Goal: Transaction & Acquisition: Book appointment/travel/reservation

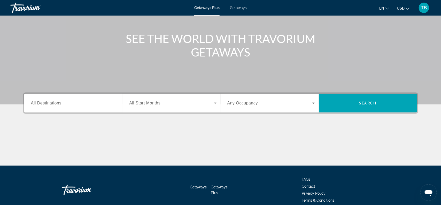
scroll to position [52, 0]
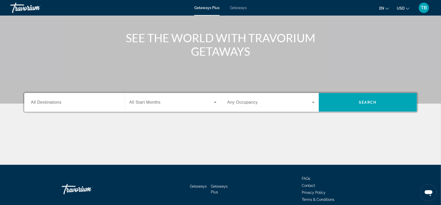
click at [160, 102] on span "All Start Months" at bounding box center [145, 102] width 31 height 4
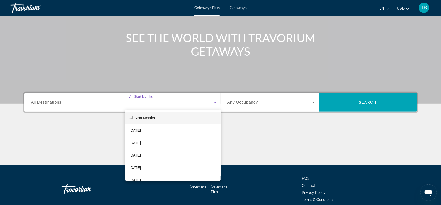
scroll to position [75, 0]
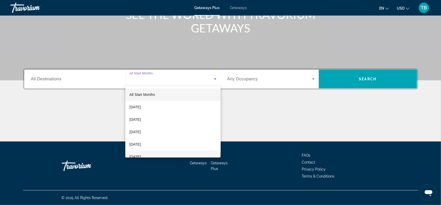
click at [141, 155] on span "[DATE]" at bounding box center [135, 156] width 11 height 6
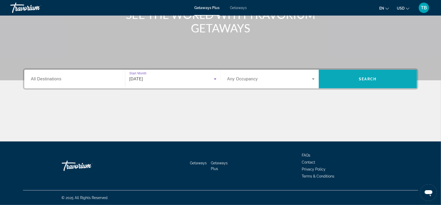
click at [350, 81] on span "Search" at bounding box center [368, 79] width 98 height 12
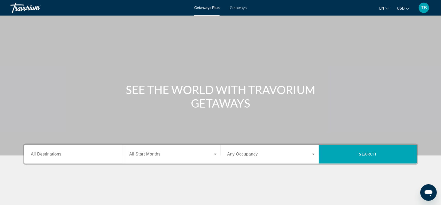
click at [42, 157] on div "Search widget" at bounding box center [74, 154] width 87 height 15
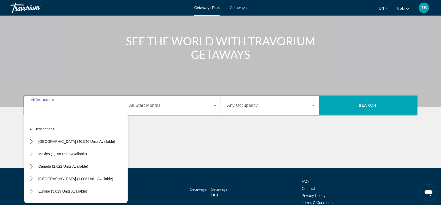
scroll to position [75, 0]
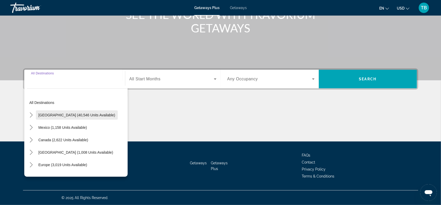
click at [77, 117] on span "[GEOGRAPHIC_DATA] (40,546 units available)" at bounding box center [77, 115] width 77 height 4
type input "**********"
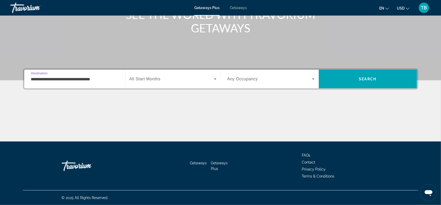
click at [157, 79] on span "All Start Months" at bounding box center [145, 79] width 31 height 4
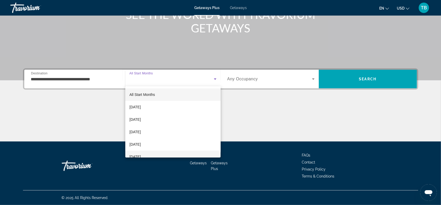
click at [133, 155] on span "[DATE]" at bounding box center [135, 156] width 11 height 6
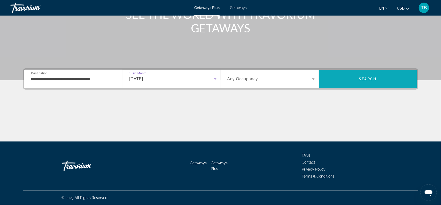
click at [372, 80] on span "Search" at bounding box center [369, 79] width 18 height 4
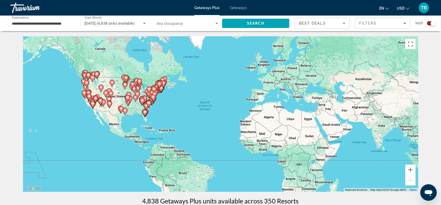
click at [37, 25] on input "**********" at bounding box center [43, 23] width 62 height 6
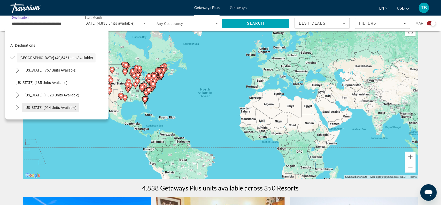
scroll to position [26, 0]
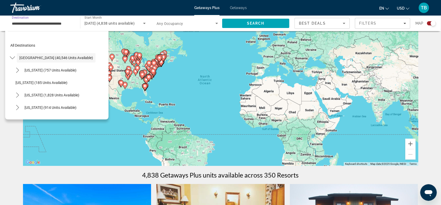
click at [89, 109] on div "[US_STATE] (914 units available)" at bounding box center [61, 107] width 96 height 12
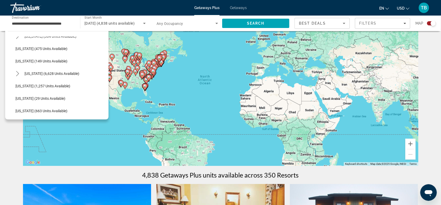
scroll to position [0, 0]
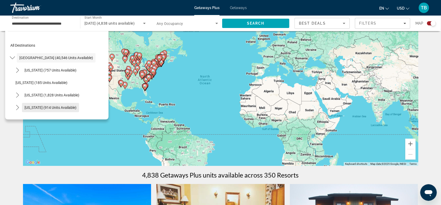
click at [52, 108] on span "[US_STATE] (914 units available)" at bounding box center [51, 107] width 52 height 4
type input "**********"
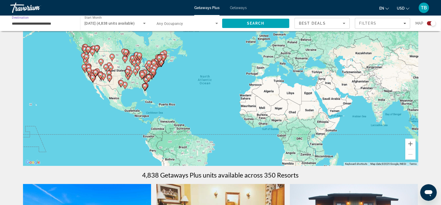
click at [43, 23] on input "**********" at bounding box center [43, 23] width 62 height 6
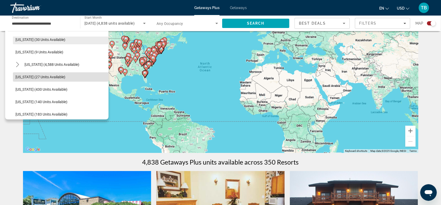
scroll to position [92, 0]
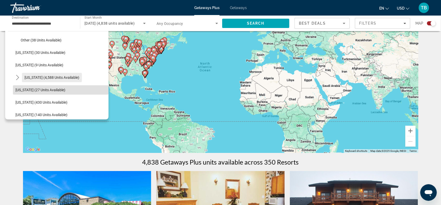
click at [46, 78] on span "[US_STATE] (4,588 units available)" at bounding box center [52, 77] width 55 height 4
type input "**********"
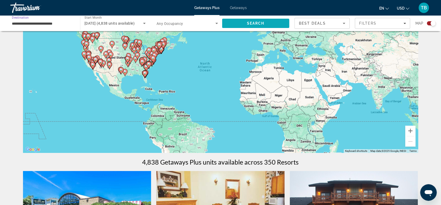
click at [267, 23] on span "Search" at bounding box center [255, 23] width 67 height 12
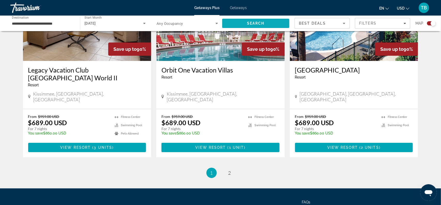
scroll to position [808, 0]
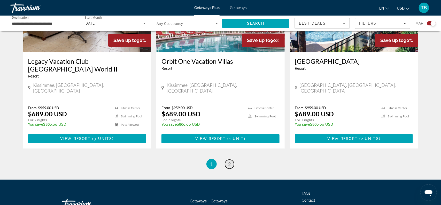
click at [230, 161] on span "2" at bounding box center [230, 164] width 3 height 6
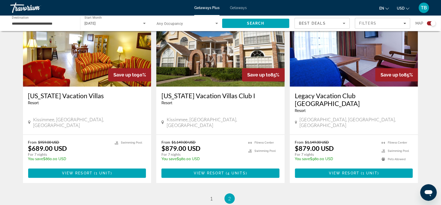
scroll to position [625, 0]
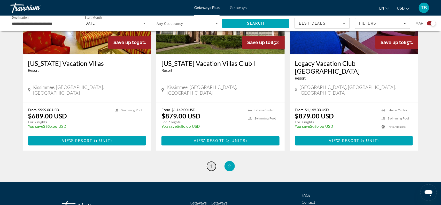
click at [212, 163] on span "1" at bounding box center [212, 166] width 3 height 6
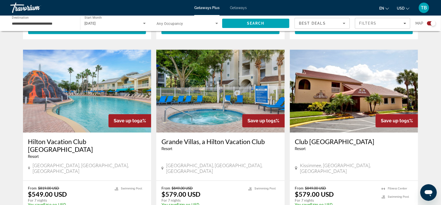
scroll to position [362, 0]
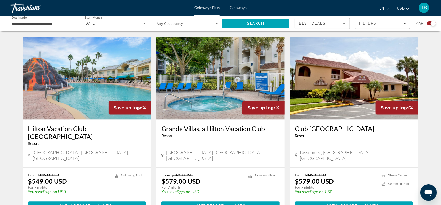
click at [240, 9] on span "Getaways" at bounding box center [238, 8] width 17 height 4
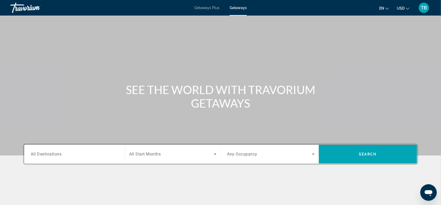
click at [53, 154] on span "All Destinations" at bounding box center [46, 153] width 31 height 5
click at [53, 154] on input "Destination All Destinations" at bounding box center [74, 154] width 87 height 6
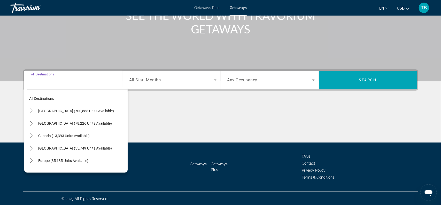
scroll to position [75, 0]
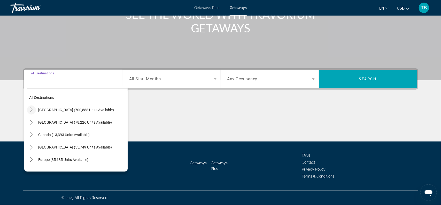
click at [29, 109] on icon "Toggle United States (700,888 units available) submenu" at bounding box center [31, 109] width 5 height 5
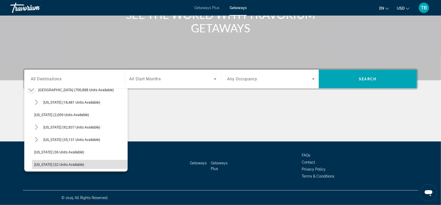
scroll to position [68, 0]
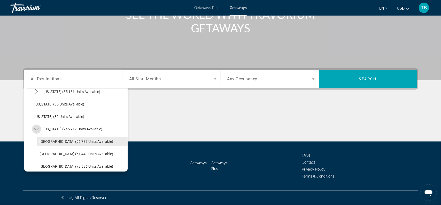
click at [52, 144] on span "Select destination: Orlando & Disney Area (96,787 units available)" at bounding box center [82, 141] width 91 height 12
type input "**********"
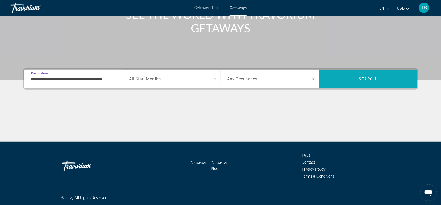
click at [373, 77] on span "Search" at bounding box center [369, 79] width 18 height 4
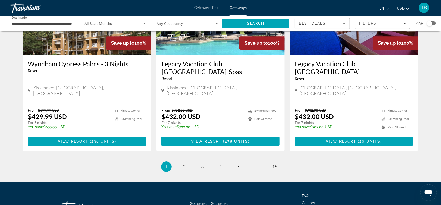
scroll to position [656, 0]
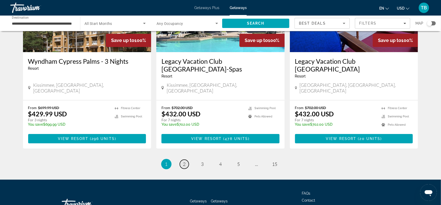
click at [183, 159] on link "page 2" at bounding box center [184, 163] width 9 height 9
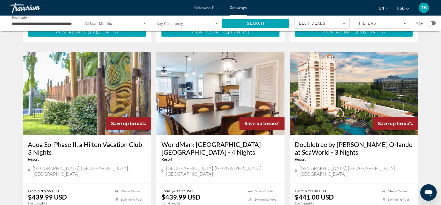
scroll to position [207, 0]
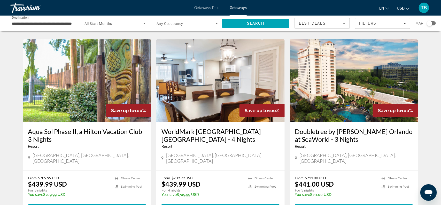
click at [328, 204] on span "View Resort" at bounding box center [338, 208] width 31 height 4
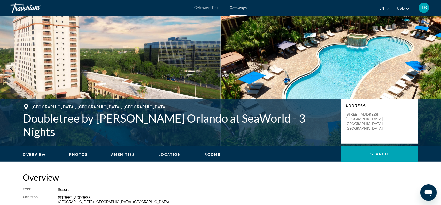
scroll to position [26, 0]
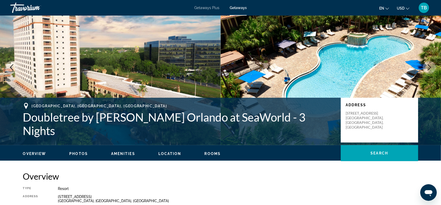
click at [77, 154] on span "Photos" at bounding box center [78, 153] width 19 height 4
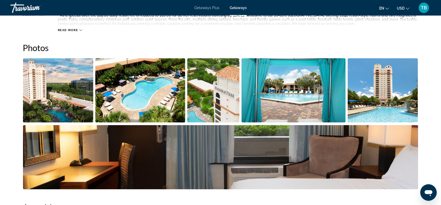
scroll to position [230, 0]
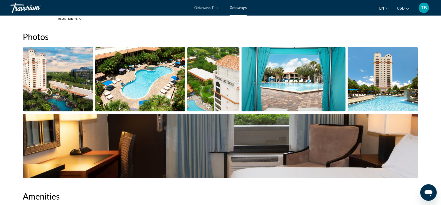
click at [61, 105] on img "Open full-screen image slider" at bounding box center [58, 79] width 71 height 64
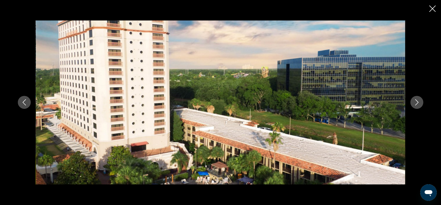
click at [419, 101] on icon "Next image" at bounding box center [417, 102] width 6 height 6
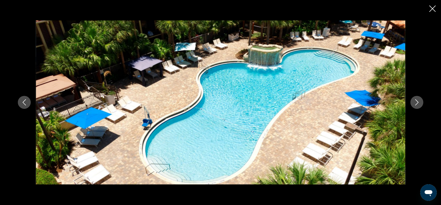
click at [419, 101] on icon "Next image" at bounding box center [417, 102] width 6 height 6
click at [418, 104] on icon "Next image" at bounding box center [417, 102] width 6 height 6
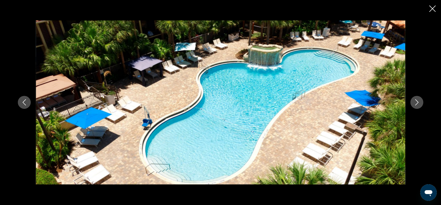
click at [418, 104] on icon "Next image" at bounding box center [417, 102] width 6 height 6
click at [20, 103] on button "Previous image" at bounding box center [24, 102] width 13 height 13
click at [435, 11] on icon "Close slideshow" at bounding box center [433, 8] width 6 height 6
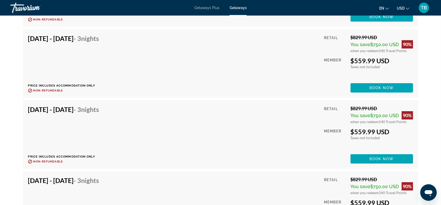
scroll to position [6942, 0]
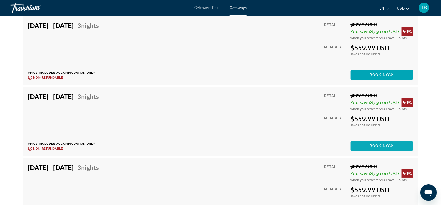
click at [363, 144] on span "Main content" at bounding box center [382, 145] width 63 height 12
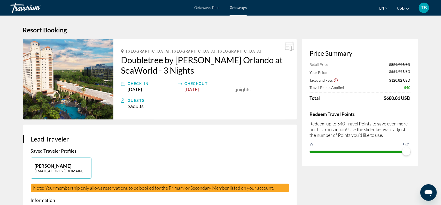
click at [363, 151] on span "ngx-slider" at bounding box center [358, 152] width 97 height 2
click at [408, 152] on span "ngx-slider" at bounding box center [360, 152] width 101 height 2
click at [336, 80] on icon "Show Taxes and Fees disclaimer" at bounding box center [336, 80] width 5 height 5
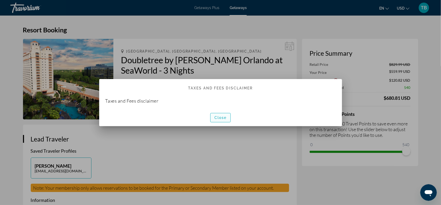
click at [222, 119] on span "Close" at bounding box center [221, 117] width 12 height 4
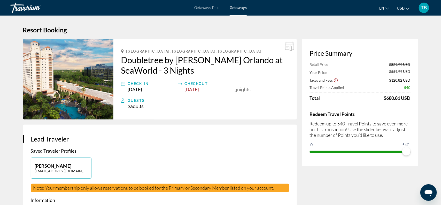
click at [237, 10] on span "Getaways" at bounding box center [238, 8] width 17 height 4
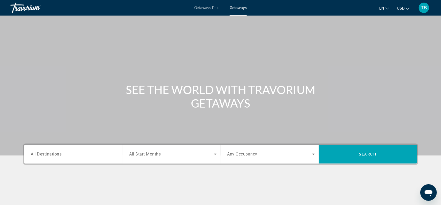
click at [46, 154] on span "All Destinations" at bounding box center [46, 153] width 31 height 5
click at [46, 154] on input "Destination All Destinations" at bounding box center [74, 154] width 87 height 6
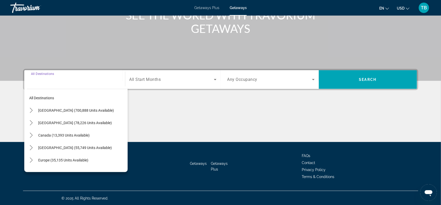
scroll to position [75, 0]
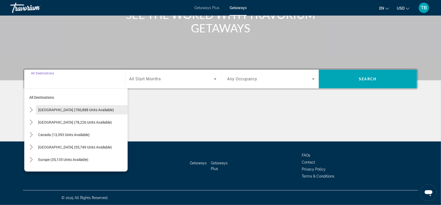
click at [90, 110] on span "[GEOGRAPHIC_DATA] (700,888 units available)" at bounding box center [77, 110] width 76 height 4
type input "**********"
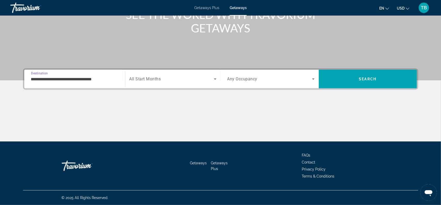
click at [95, 80] on input "**********" at bounding box center [74, 79] width 87 height 6
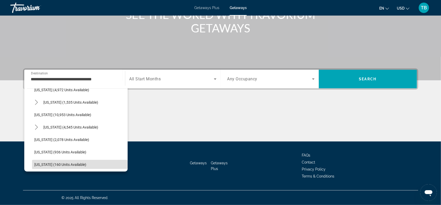
scroll to position [254, 0]
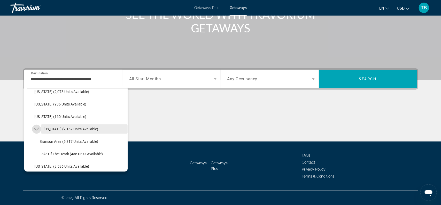
click at [81, 130] on span "[US_STATE] (9,167 units available)" at bounding box center [71, 129] width 55 height 4
type input "**********"
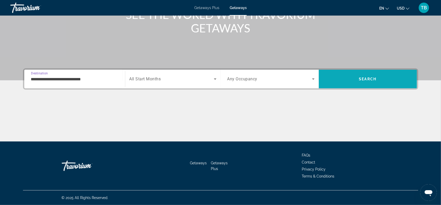
click at [360, 79] on span "Search" at bounding box center [369, 79] width 18 height 4
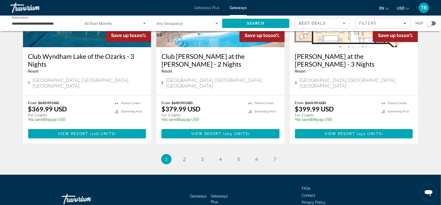
scroll to position [664, 0]
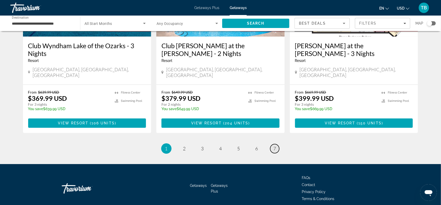
click at [274, 145] on span "7" at bounding box center [275, 148] width 3 height 6
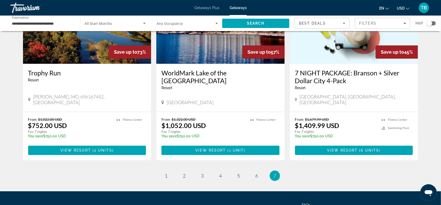
scroll to position [656, 0]
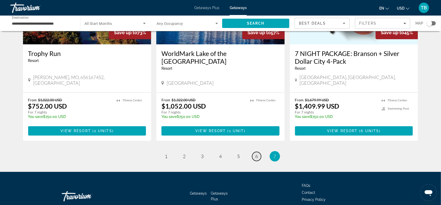
click at [257, 153] on span "6" at bounding box center [257, 156] width 3 height 6
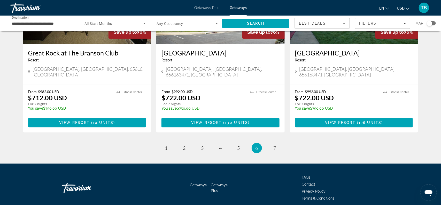
scroll to position [647, 0]
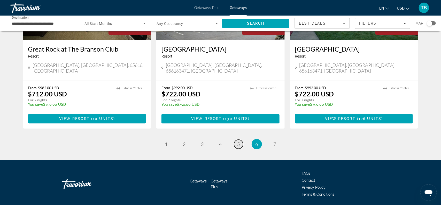
click at [240, 141] on span "5" at bounding box center [239, 144] width 3 height 6
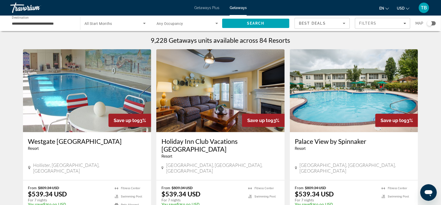
click at [111, 24] on span "All Start Months" at bounding box center [99, 23] width 28 height 4
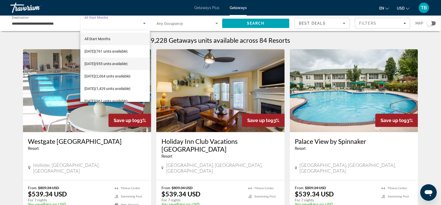
click at [101, 64] on span "[DATE] (955 units available)" at bounding box center [106, 64] width 43 height 6
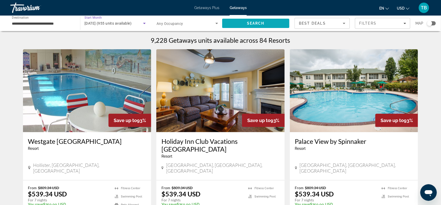
click at [243, 23] on span "Search" at bounding box center [255, 23] width 67 height 12
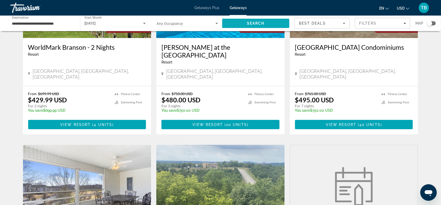
scroll to position [297, 0]
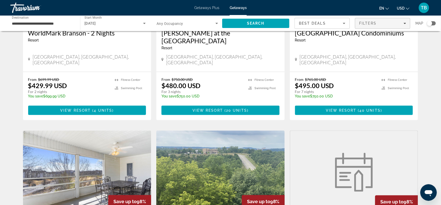
click at [403, 24] on div "Filters" at bounding box center [383, 23] width 47 height 4
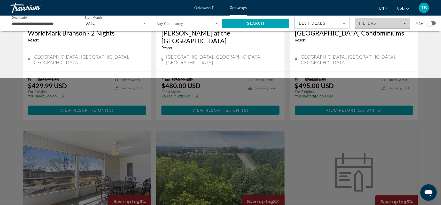
click at [403, 24] on div "Filters" at bounding box center [383, 23] width 47 height 4
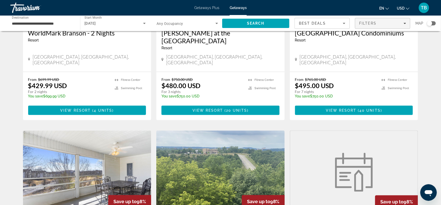
click at [403, 24] on div "Filters" at bounding box center [383, 23] width 47 height 4
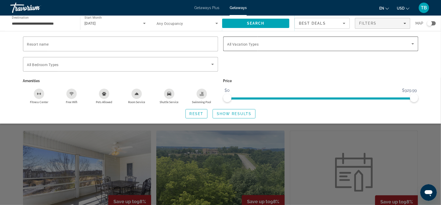
click at [414, 42] on icon "Search widget" at bounding box center [413, 44] width 6 height 6
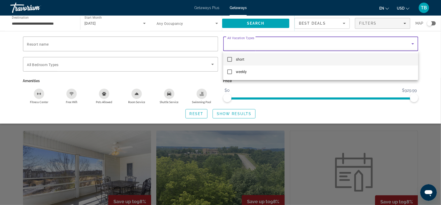
click at [389, 59] on mat-option "short" at bounding box center [320, 59] width 195 height 12
click at [436, 48] on div at bounding box center [220, 102] width 441 height 205
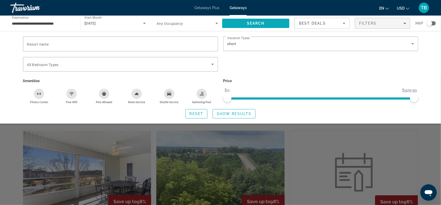
click at [275, 26] on span "Search" at bounding box center [255, 23] width 67 height 12
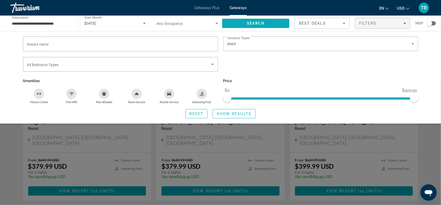
scroll to position [52, 0]
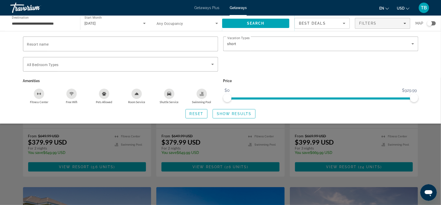
click at [279, 56] on div "Search widget" at bounding box center [320, 54] width 195 height 6
click at [241, 139] on div "Search widget" at bounding box center [220, 141] width 441 height 127
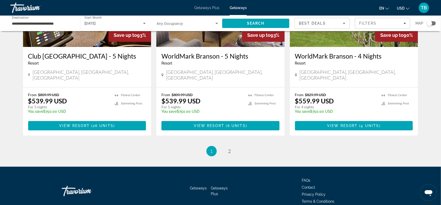
scroll to position [656, 0]
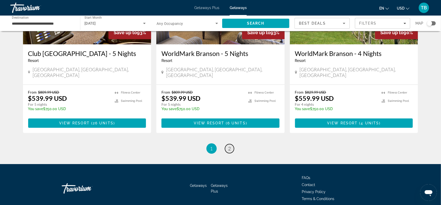
click at [230, 145] on span "2" at bounding box center [230, 148] width 3 height 6
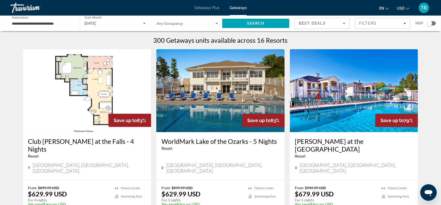
click at [60, 23] on input "**********" at bounding box center [43, 23] width 62 height 6
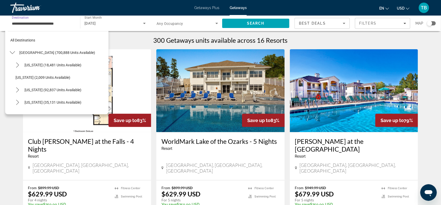
scroll to position [254, 0]
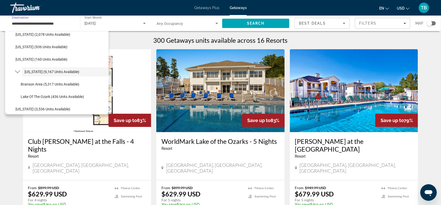
click at [204, 8] on span "Getaways Plus" at bounding box center [206, 8] width 25 height 4
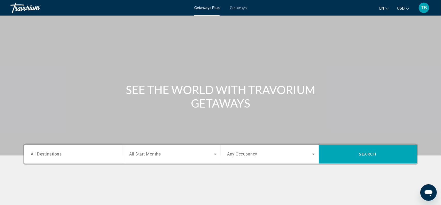
click at [56, 153] on span "All Destinations" at bounding box center [46, 153] width 31 height 5
click at [56, 153] on input "Destination All Destinations" at bounding box center [74, 154] width 87 height 6
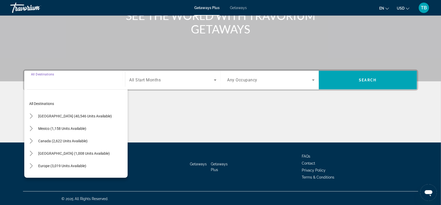
scroll to position [75, 0]
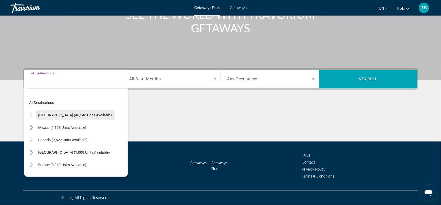
click at [81, 115] on span "[GEOGRAPHIC_DATA] (40,546 units available)" at bounding box center [76, 115] width 74 height 4
type input "**********"
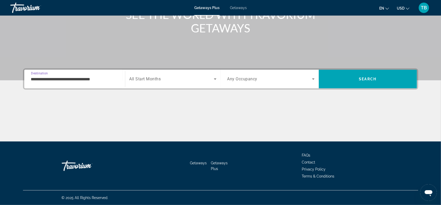
click at [149, 78] on span "All Start Months" at bounding box center [146, 79] width 32 height 5
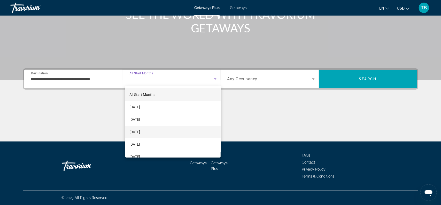
click at [140, 134] on span "[DATE]" at bounding box center [135, 132] width 11 height 6
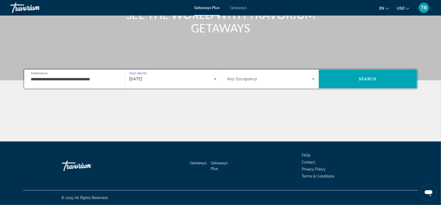
click at [253, 78] on span "Any Occupancy" at bounding box center [243, 79] width 30 height 5
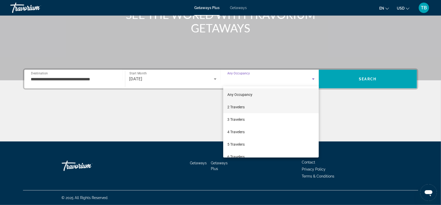
click at [238, 110] on mat-option "2 Travelers" at bounding box center [271, 107] width 96 height 12
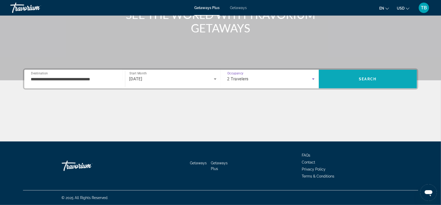
click at [370, 74] on span "Search" at bounding box center [368, 79] width 98 height 12
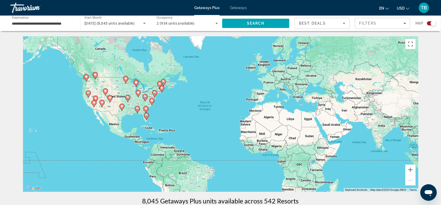
click at [51, 24] on input "**********" at bounding box center [43, 23] width 62 height 6
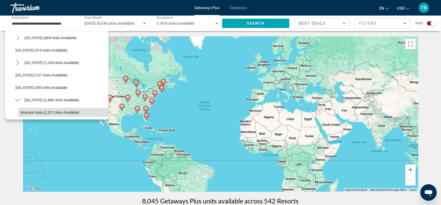
scroll to position [254, 0]
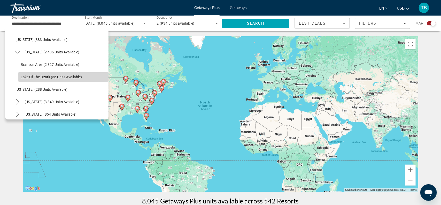
click at [44, 76] on span "Lake of the Ozark (36 units available)" at bounding box center [51, 77] width 61 height 4
type input "**********"
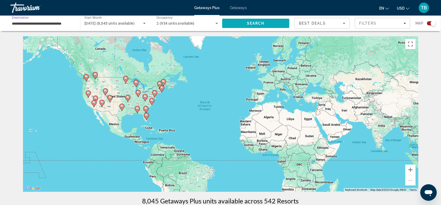
click at [254, 24] on span "Search" at bounding box center [256, 23] width 18 height 4
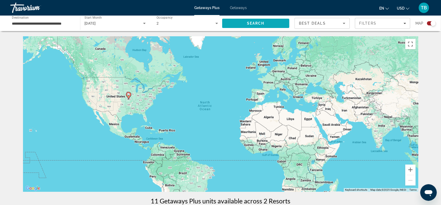
click at [254, 24] on span "Search" at bounding box center [256, 23] width 18 height 4
